Goal: Find specific page/section: Find specific page/section

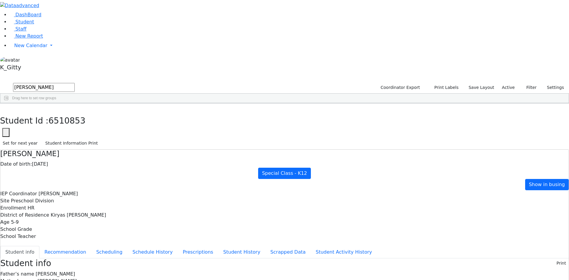
click at [6, 108] on icon "button" at bounding box center [4, 110] width 3 height 4
drag, startPoint x: 108, startPoint y: 27, endPoint x: 52, endPoint y: 18, distance: 57.0
click at [52, 18] on div "DashBoard Student Staff New Report New Calendar Calendar K_Gitty" at bounding box center [284, 271] width 569 height 542
type input "yachi"
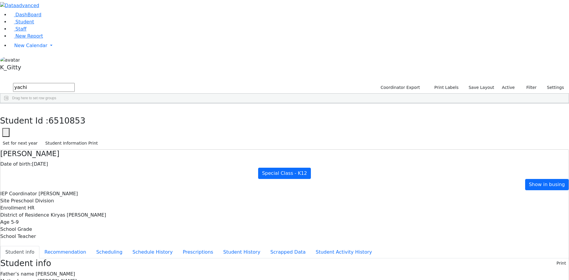
click at [113, 121] on div "Yachi" at bounding box center [94, 125] width 37 height 8
click at [146, 246] on button "Schedule History" at bounding box center [152, 252] width 50 height 12
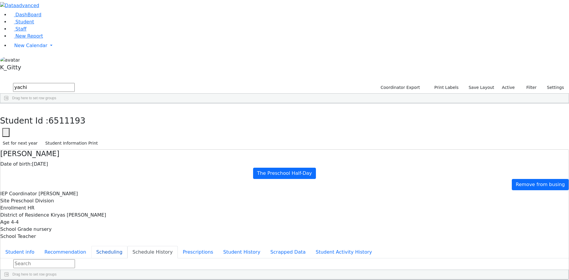
click at [127, 246] on button "Scheduling" at bounding box center [109, 252] width 36 height 12
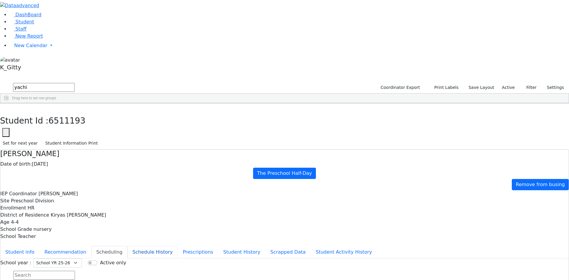
click at [127, 246] on button "Schedule History" at bounding box center [152, 252] width 50 height 12
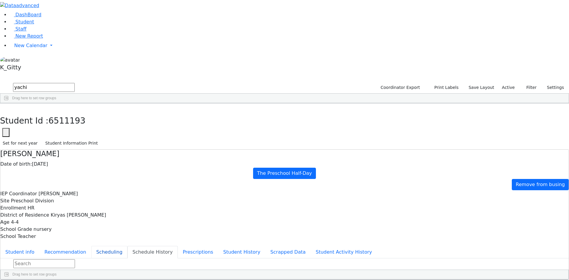
click at [127, 246] on button "Scheduling" at bounding box center [109, 252] width 36 height 12
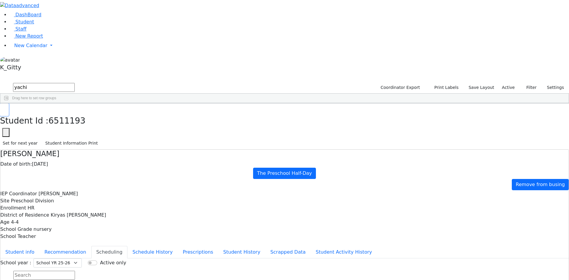
click at [9, 103] on button "button" at bounding box center [4, 109] width 9 height 12
click at [102, 113] on div "6507112 [PERSON_NAME] [DATE] [PERSON_NAME] ML Special Class - K12 Kiryas [PERSO…" at bounding box center [281, 121] width 562 height 17
drag, startPoint x: 94, startPoint y: 23, endPoint x: 48, endPoint y: 22, distance: 45.9
click at [48, 22] on div "DashBoard Student Staff New Report New Calendar Calendar K_Gitty" at bounding box center [284, 165] width 569 height 330
type input "[PERSON_NAME] [PERSON_NAME]"
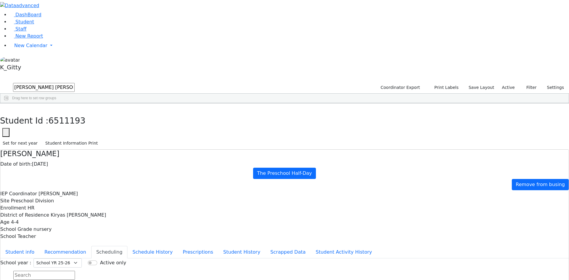
click at [112, 129] on div "[PERSON_NAME] [PERSON_NAME]" at bounding box center [93, 133] width 38 height 8
click at [9, 103] on button "button" at bounding box center [4, 109] width 9 height 12
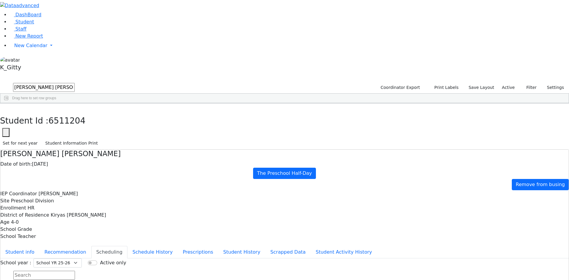
click at [229, 125] on div "3365 [PERSON_NAME] [DATE] [PERSON_NAME] ML Special Class - K12 Kiryas [PERSON_N…" at bounding box center [281, 125] width 562 height 25
click at [36, 113] on div "3365" at bounding box center [18, 117] width 36 height 8
click at [74, 113] on div "[PERSON_NAME]" at bounding box center [55, 117] width 38 height 8
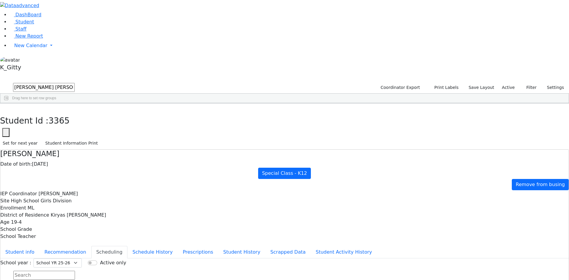
click at [89, 113] on div "3365 [PERSON_NAME] [DATE] [PERSON_NAME] ML Special Class - K12 Kiryas [PERSON_N…" at bounding box center [281, 125] width 562 height 25
click at [94, 113] on div "3365 [PERSON_NAME] [DATE] [PERSON_NAME] ML Special Class - K12 Kiryas [PERSON_N…" at bounding box center [281, 125] width 562 height 25
click at [9, 103] on button "button" at bounding box center [4, 109] width 9 height 12
click at [338, 138] on div "3365 [PERSON_NAME] [DATE] [PERSON_NAME] ML Special Class - K12 Kiryas [PERSON_N…" at bounding box center [281, 125] width 562 height 25
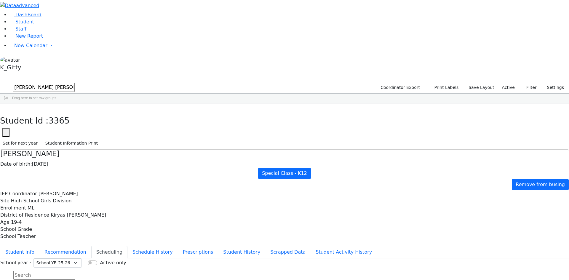
click at [74, 129] on div "Moskowitz" at bounding box center [55, 133] width 38 height 8
click at [197, 113] on div "3365 [PERSON_NAME] [DATE] [PERSON_NAME] ML Special Class - K12 Kiryas [PERSON_N…" at bounding box center [281, 125] width 562 height 25
click at [112, 129] on div "[PERSON_NAME] [PERSON_NAME]" at bounding box center [93, 133] width 38 height 8
click at [173, 131] on div "3365 [PERSON_NAME] [DATE] [PERSON_NAME] ML Special Class - K12 Kiryas [PERSON_N…" at bounding box center [281, 125] width 562 height 25
click at [99, 113] on div "3365 [PERSON_NAME] [DATE] [PERSON_NAME] ML Special Class - K12 Kiryas [PERSON_N…" at bounding box center [281, 125] width 562 height 25
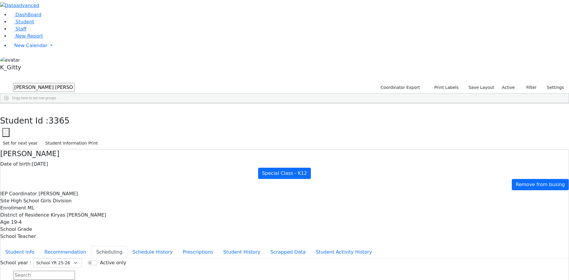
click at [280, 138] on div "3365 [PERSON_NAME] [DATE] [PERSON_NAME] ML Special Class - K12 Kiryas [PERSON_N…" at bounding box center [281, 125] width 562 height 25
drag, startPoint x: 107, startPoint y: 24, endPoint x: 41, endPoint y: 24, distance: 65.1
click at [41, 24] on div "DashBoard Student Staff New Report New Calendar Calendar K_Gitty" at bounding box center [284, 165] width 569 height 330
type input "gr"
